Goal: Task Accomplishment & Management: Manage account settings

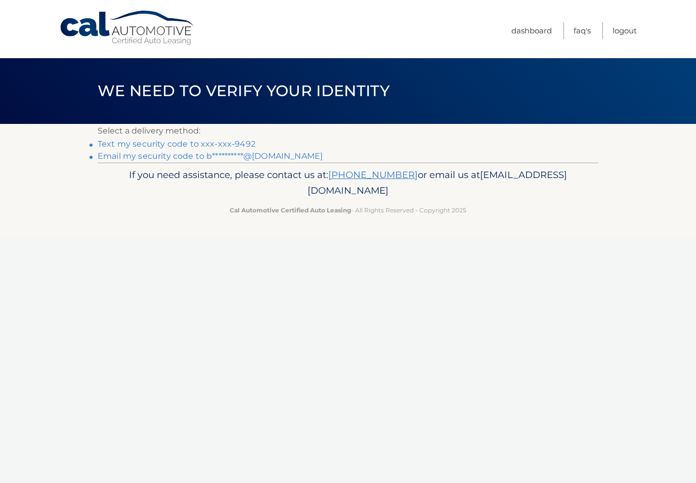
click at [244, 142] on link "Text my security code to xxx-xxx-9492" at bounding box center [177, 144] width 158 height 10
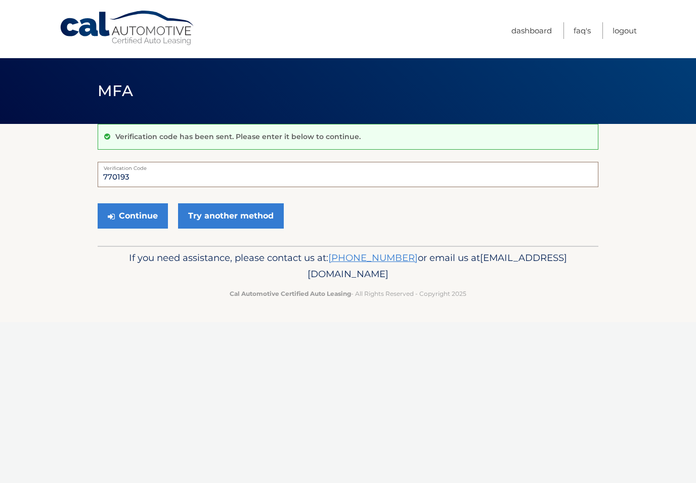
type input "770193"
click at [136, 216] on button "Continue" at bounding box center [133, 215] width 70 height 25
click at [128, 222] on button "Continue" at bounding box center [133, 215] width 70 height 25
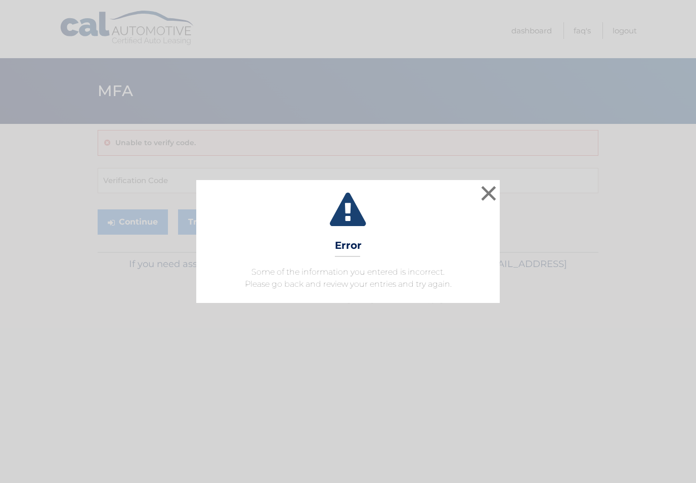
click at [492, 195] on button "×" at bounding box center [489, 193] width 20 height 20
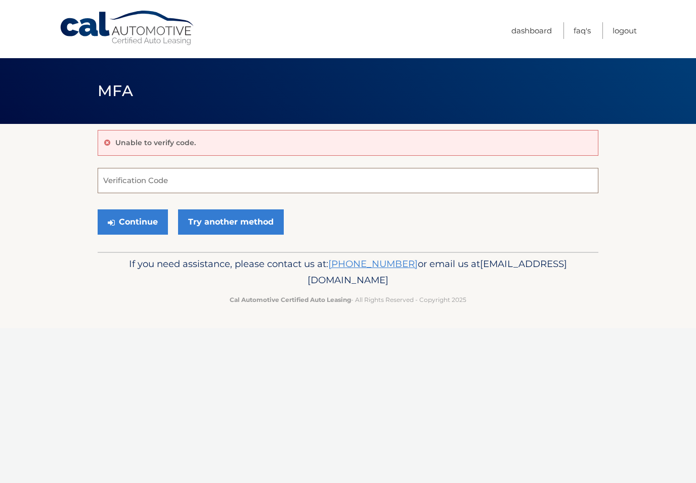
click at [158, 176] on input "Verification Code" at bounding box center [348, 180] width 501 height 25
type input "770193"
click at [133, 222] on button "Continue" at bounding box center [133, 221] width 70 height 25
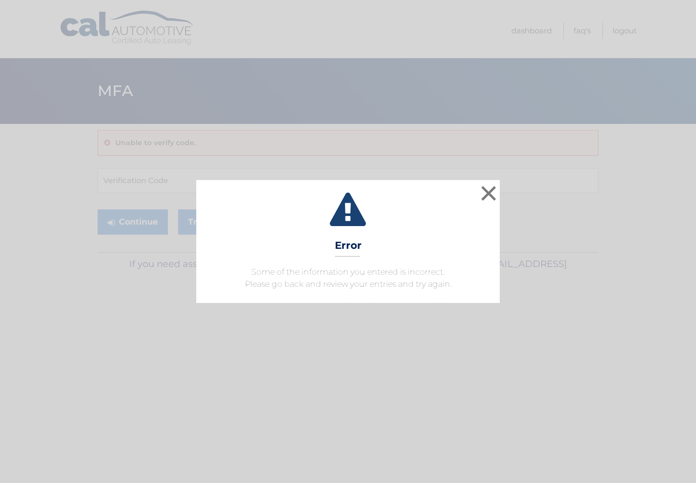
click at [488, 202] on button "×" at bounding box center [489, 193] width 20 height 20
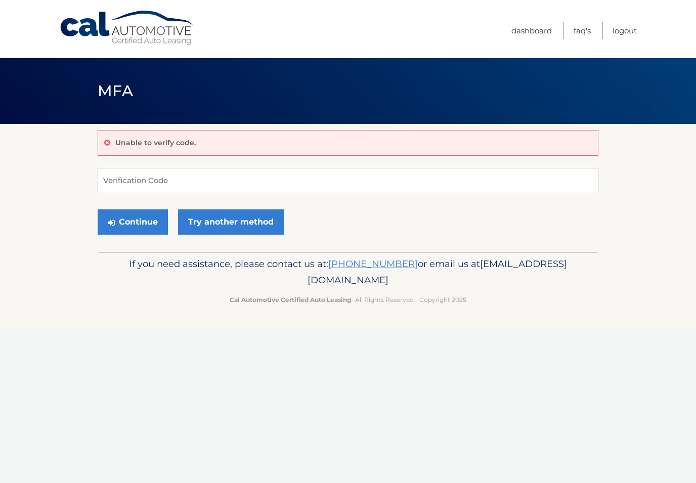
click at [246, 222] on link "Try another method" at bounding box center [231, 221] width 106 height 25
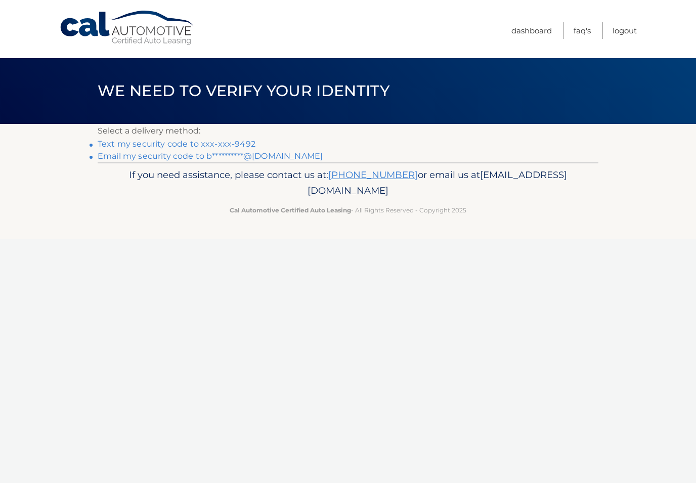
click at [117, 160] on link "**********" at bounding box center [210, 156] width 225 height 10
click at [529, 36] on link "Dashboard" at bounding box center [532, 30] width 40 height 17
click at [530, 45] on ul "Dashboard FAQ's Logout" at bounding box center [574, 29] width 125 height 58
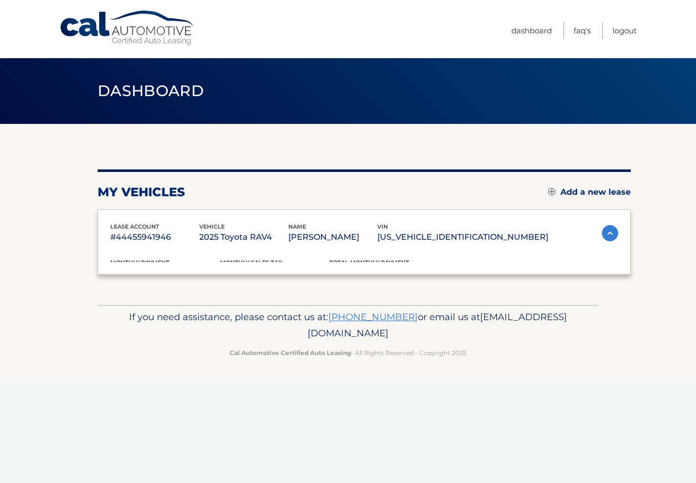
click at [534, 34] on link "Dashboard" at bounding box center [532, 30] width 40 height 17
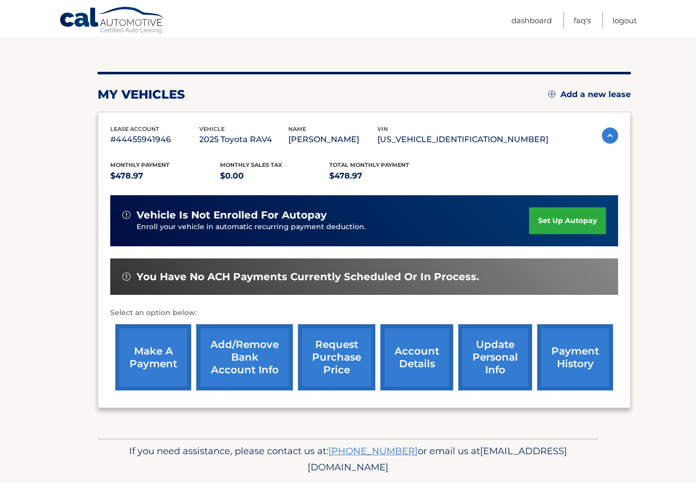
scroll to position [111, 0]
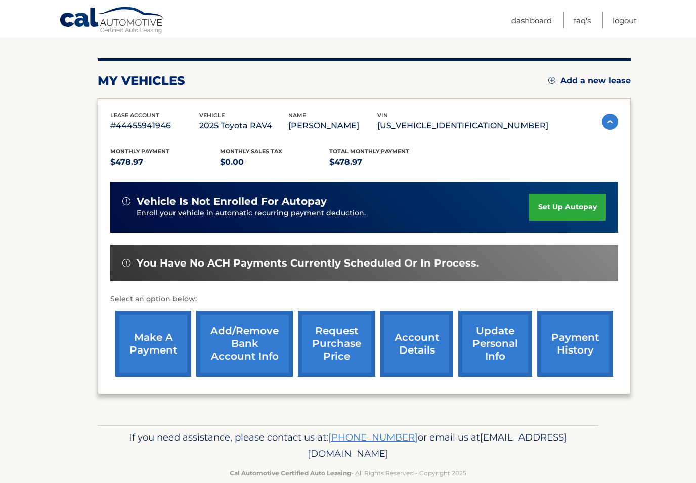
click at [155, 330] on link "make a payment" at bounding box center [153, 344] width 76 height 66
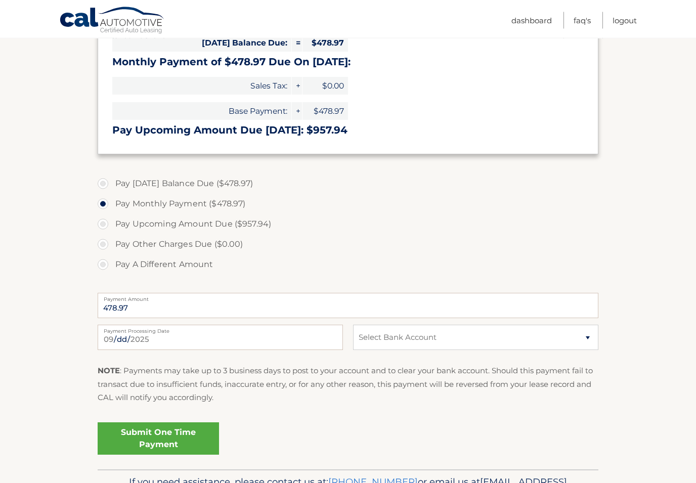
scroll to position [220, 0]
click at [576, 340] on select "Select Bank Account Checking JPMORGAN CHASE BANK, NA *****0997 Checking JPMORGA…" at bounding box center [475, 337] width 245 height 25
select select "YTUwN2E2MGQtYWJjZi00OTllLWFiOGEtNGI2MDM3MTgyYjY0"
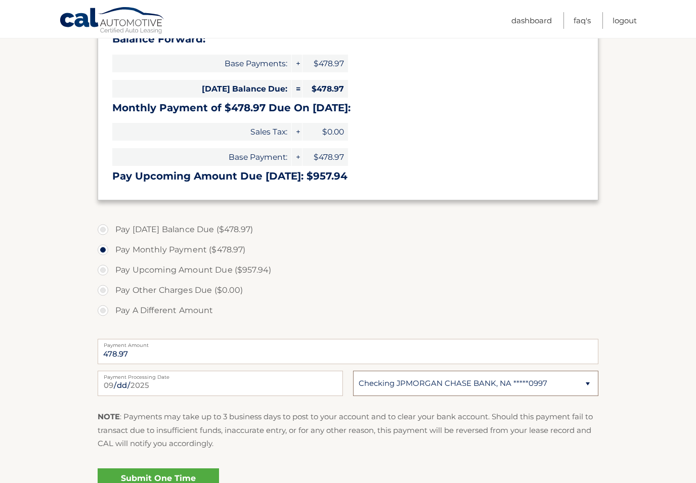
scroll to position [173, 0]
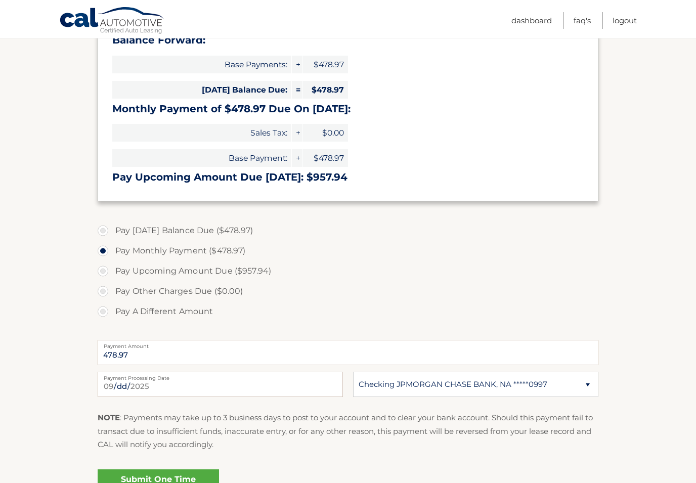
click at [153, 483] on link "Submit One Time Payment" at bounding box center [158, 486] width 121 height 32
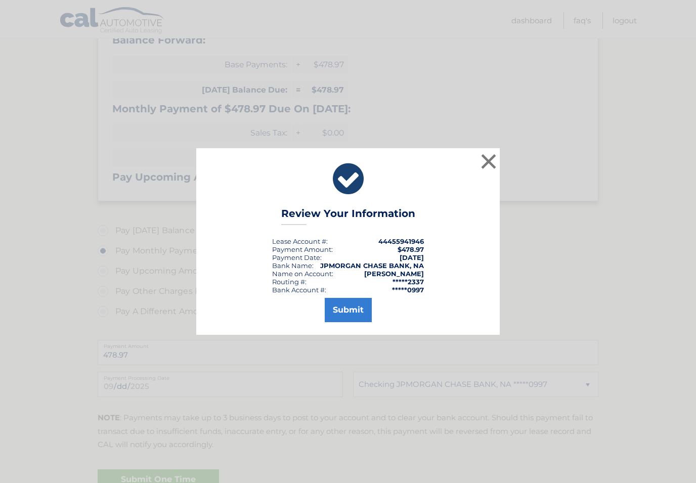
click at [342, 320] on button "Submit" at bounding box center [348, 310] width 47 height 24
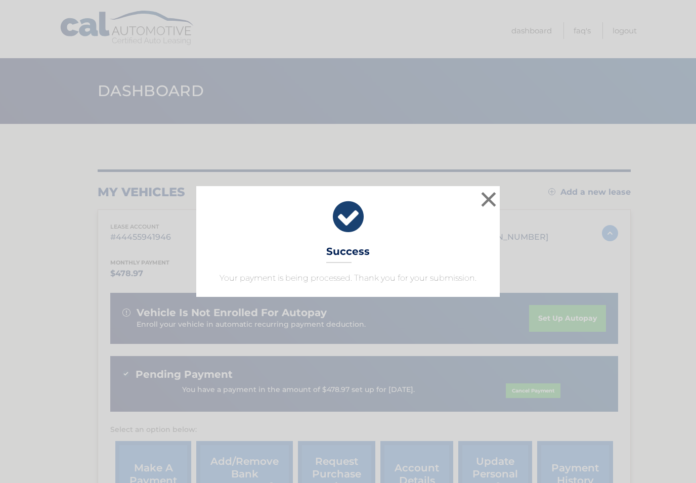
click at [46, 442] on div "× Success Your payment is being processed. Thank you for your submission. Loadi…" at bounding box center [348, 241] width 696 height 483
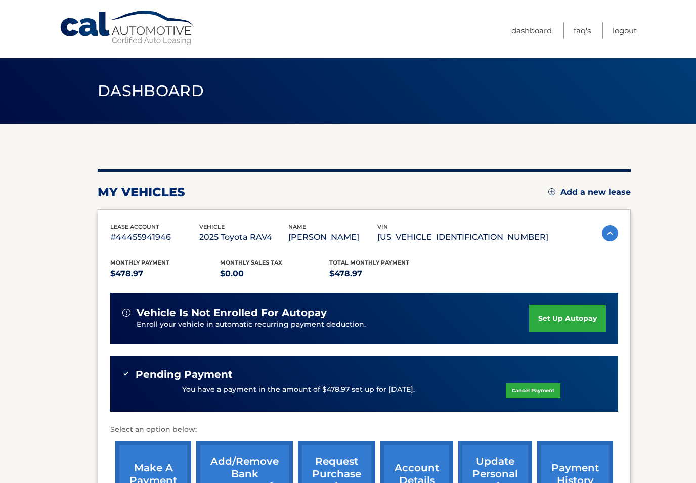
click at [623, 38] on link "Logout" at bounding box center [625, 30] width 24 height 17
